Goal: Complete application form

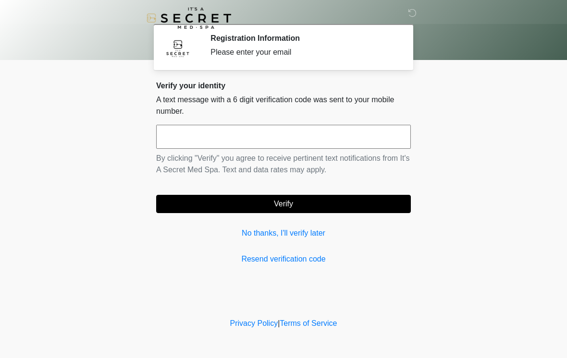
click at [188, 137] on input "text" at bounding box center [283, 137] width 254 height 24
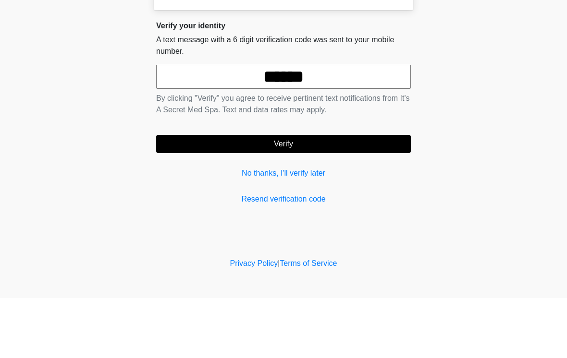
type input "******"
click at [311, 195] on button "Verify" at bounding box center [283, 204] width 254 height 18
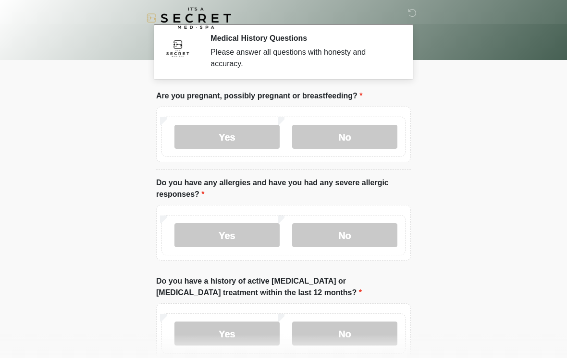
click at [359, 135] on label "No" at bounding box center [344, 137] width 105 height 24
click at [369, 240] on label "No" at bounding box center [344, 235] width 105 height 24
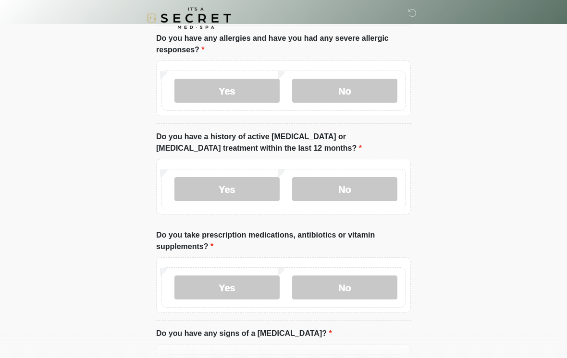
scroll to position [145, 0]
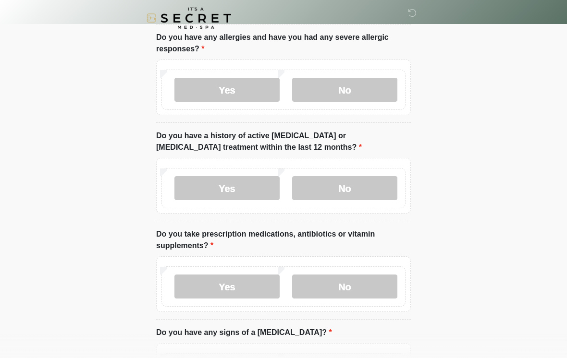
click at [365, 192] on label "No" at bounding box center [344, 188] width 105 height 24
click at [368, 288] on label "No" at bounding box center [344, 287] width 105 height 24
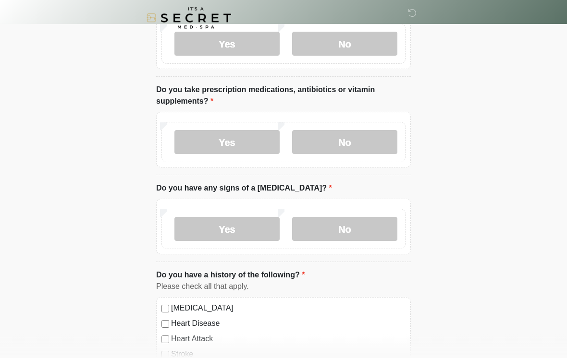
scroll to position [292, 0]
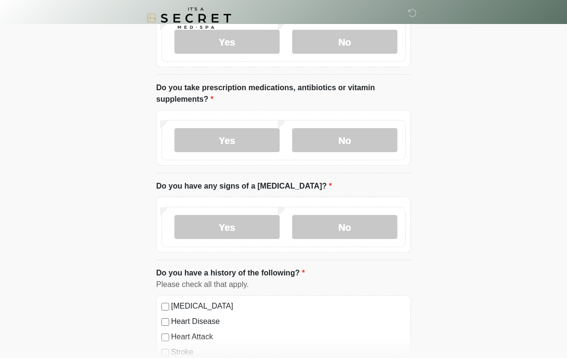
click at [247, 133] on label "Yes" at bounding box center [226, 140] width 105 height 24
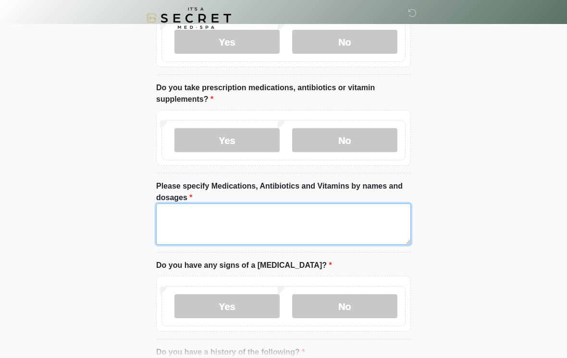
click at [331, 221] on textarea "Please specify Medications, Antibiotics and Vitamins by names and dosages" at bounding box center [283, 224] width 254 height 41
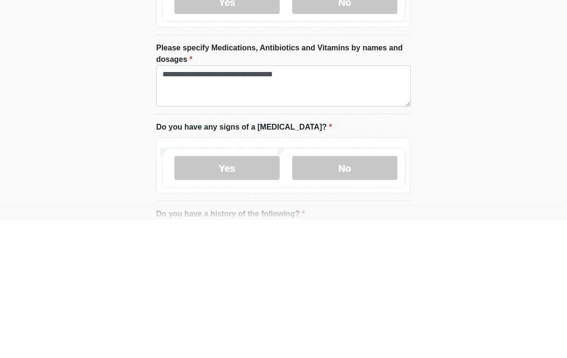
scroll to position [430, 0]
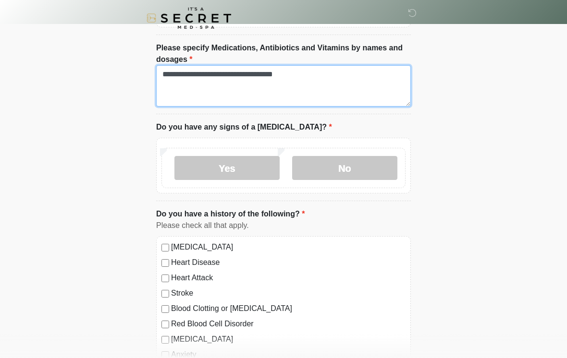
type textarea "**********"
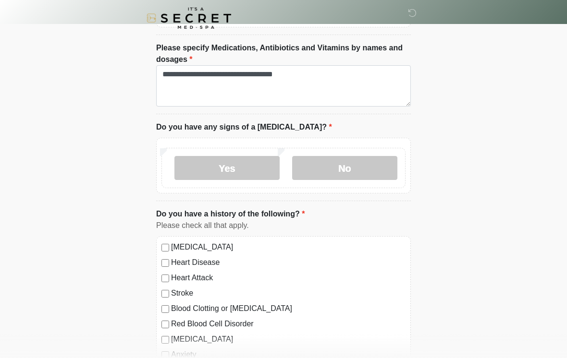
click at [366, 170] on label "No" at bounding box center [344, 168] width 105 height 24
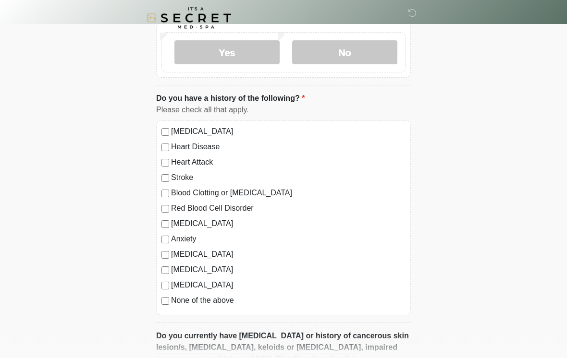
scroll to position [547, 0]
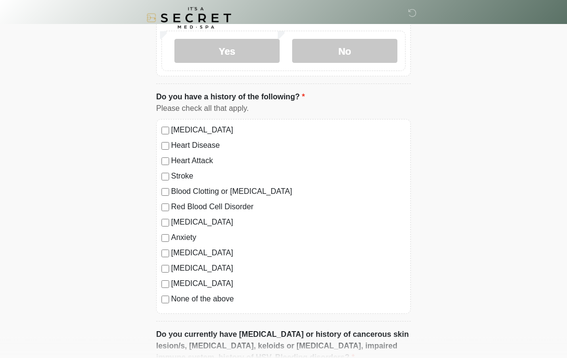
click at [161, 302] on div "None of the above" at bounding box center [283, 300] width 244 height 12
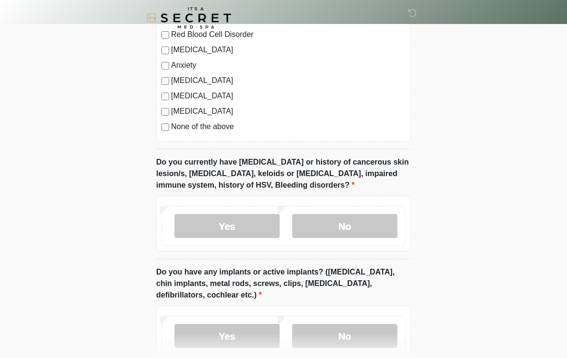
scroll to position [718, 0]
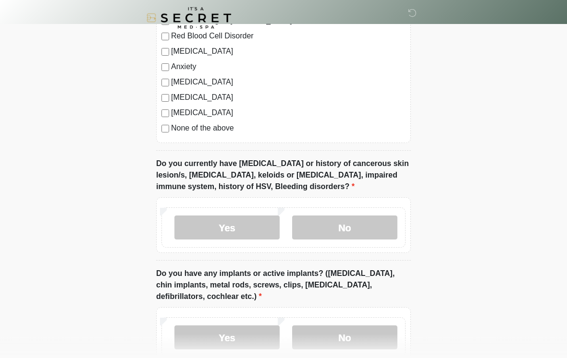
click at [365, 230] on label "No" at bounding box center [344, 228] width 105 height 24
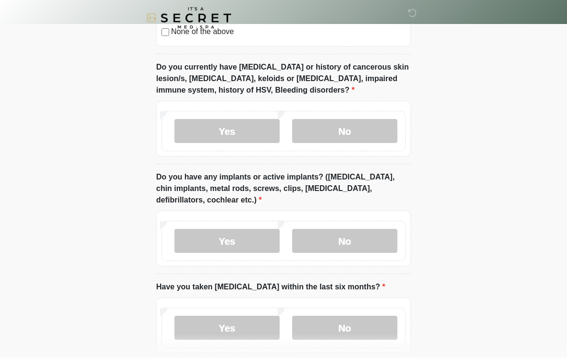
scroll to position [825, 0]
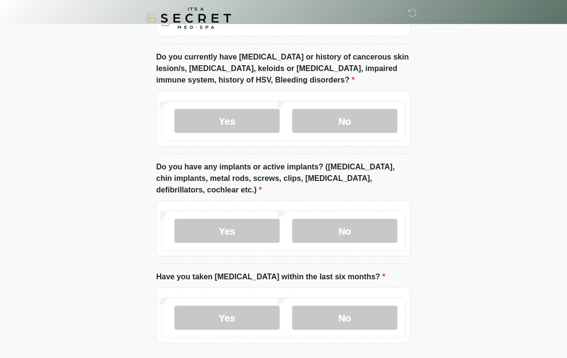
click at [362, 231] on label "No" at bounding box center [344, 231] width 105 height 24
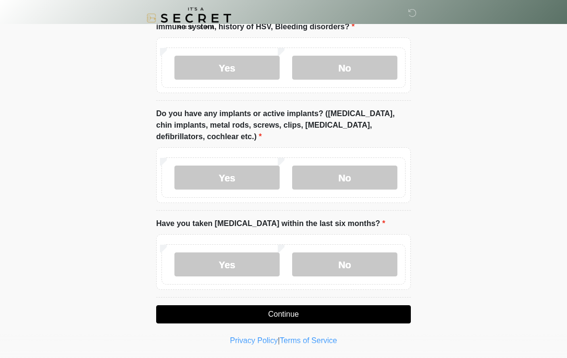
click at [359, 268] on label "No" at bounding box center [344, 265] width 105 height 24
click at [312, 314] on button "Continue" at bounding box center [283, 314] width 254 height 18
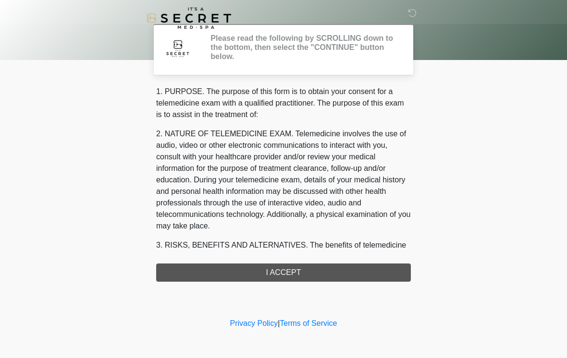
scroll to position [0, 0]
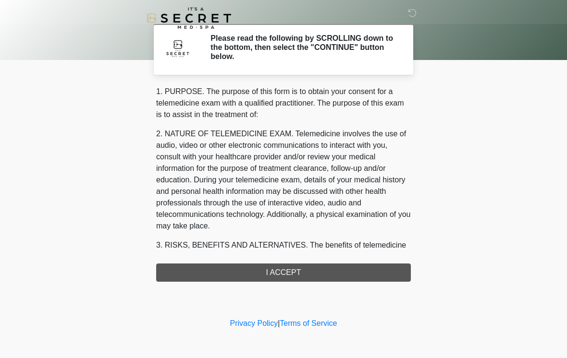
click at [295, 276] on div "1. PURPOSE. The purpose of this form is to obtain your consent for a telemedici…" at bounding box center [283, 184] width 254 height 196
click at [288, 276] on div "1. PURPOSE. The purpose of this form is to obtain your consent for a telemedici…" at bounding box center [283, 184] width 254 height 196
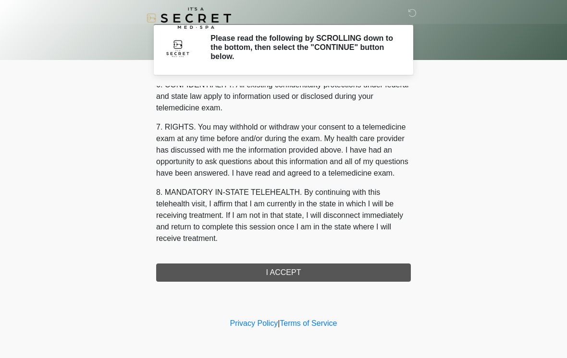
scroll to position [391, 0]
click at [290, 278] on button "I ACCEPT" at bounding box center [283, 273] width 254 height 18
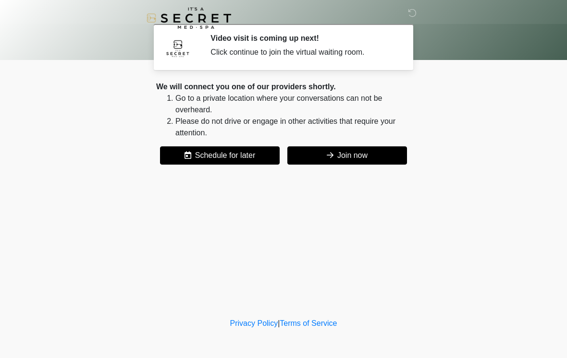
click at [346, 151] on button "Join now" at bounding box center [347, 155] width 120 height 18
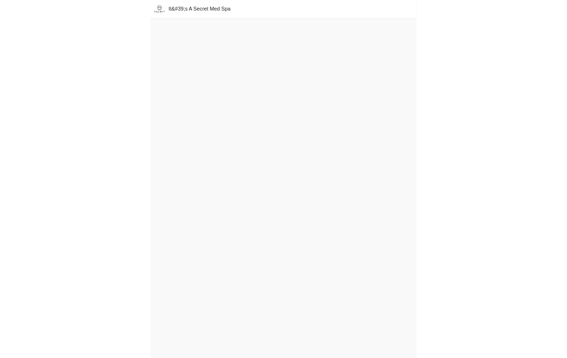
scroll to position [0, 0]
